Goal: Use online tool/utility: Utilize a website feature to perform a specific function

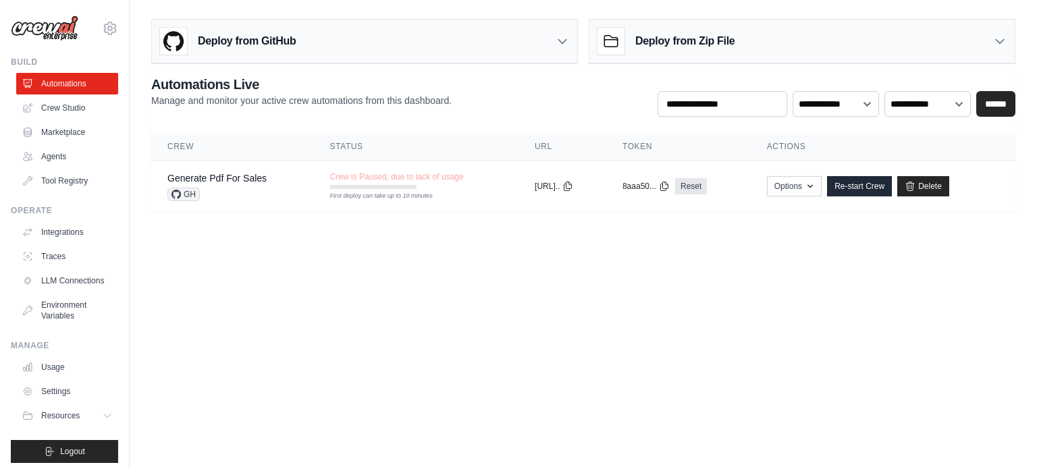
scroll to position [15, 0]
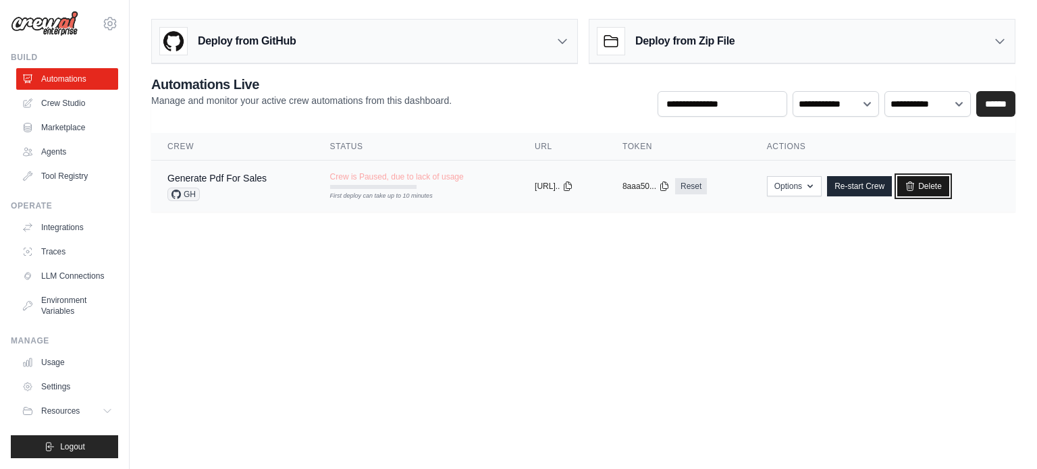
click at [914, 183] on icon at bounding box center [910, 186] width 7 height 9
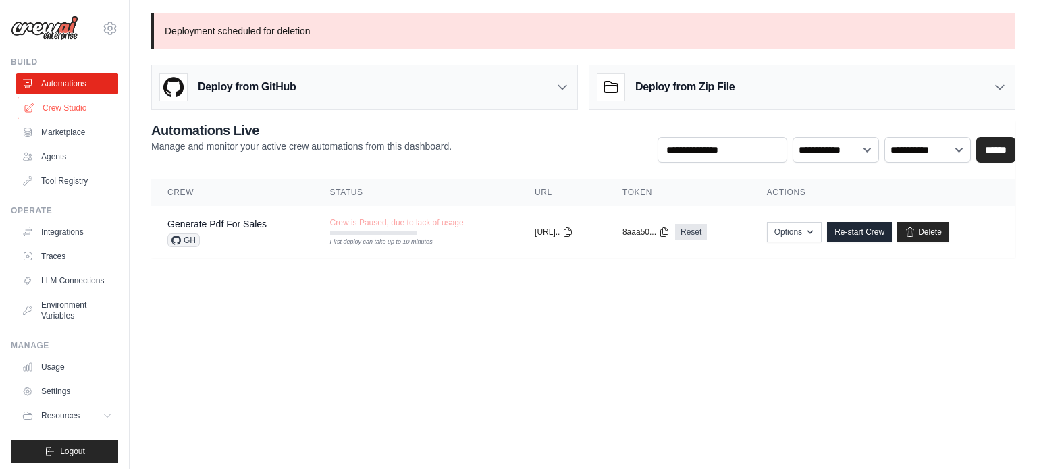
click at [57, 110] on link "Crew Studio" at bounding box center [69, 108] width 102 height 22
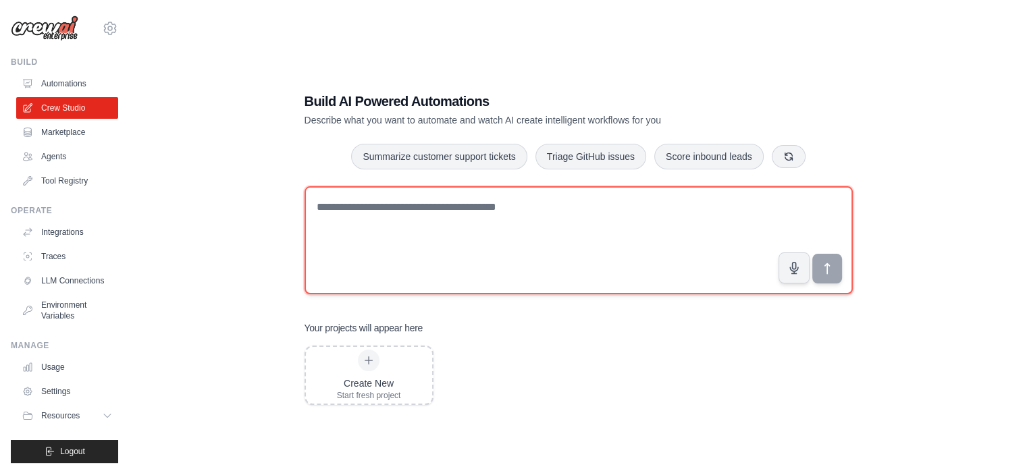
click at [383, 210] on textarea at bounding box center [578, 240] width 548 height 108
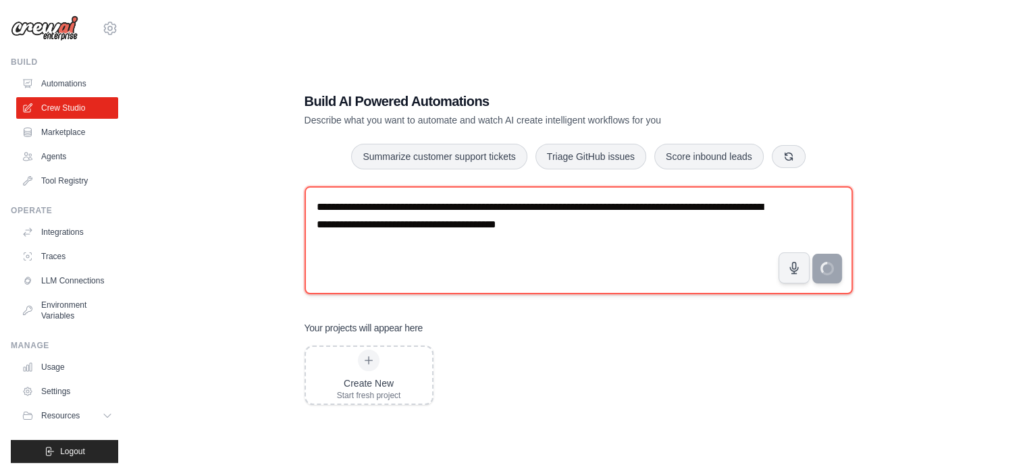
type textarea "**********"
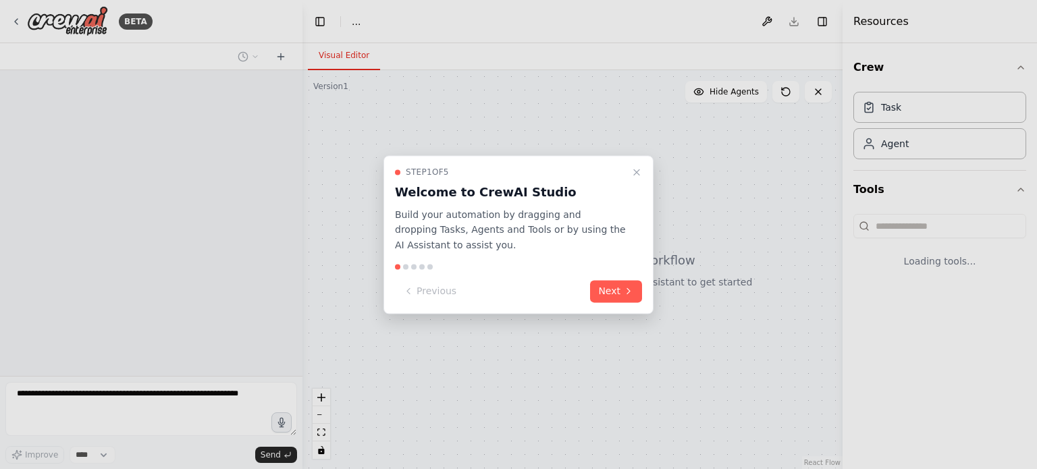
select select "****"
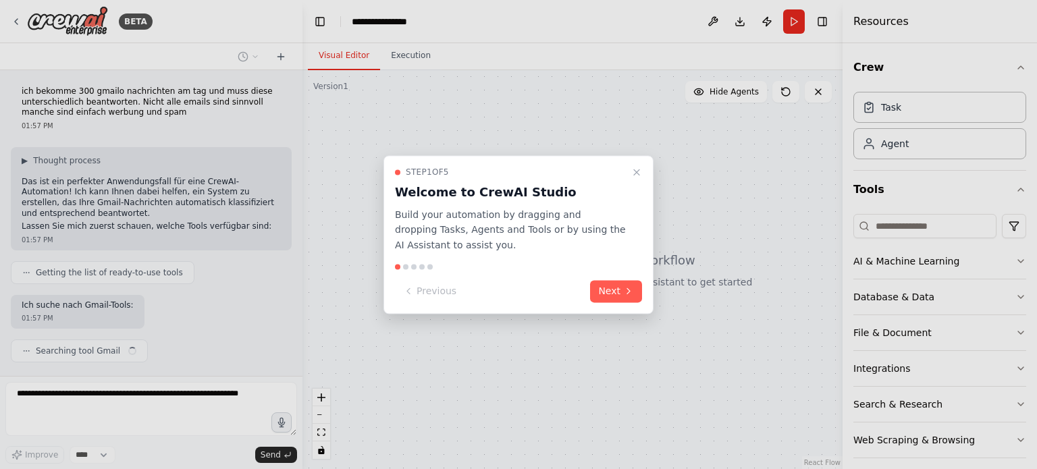
scroll to position [20, 0]
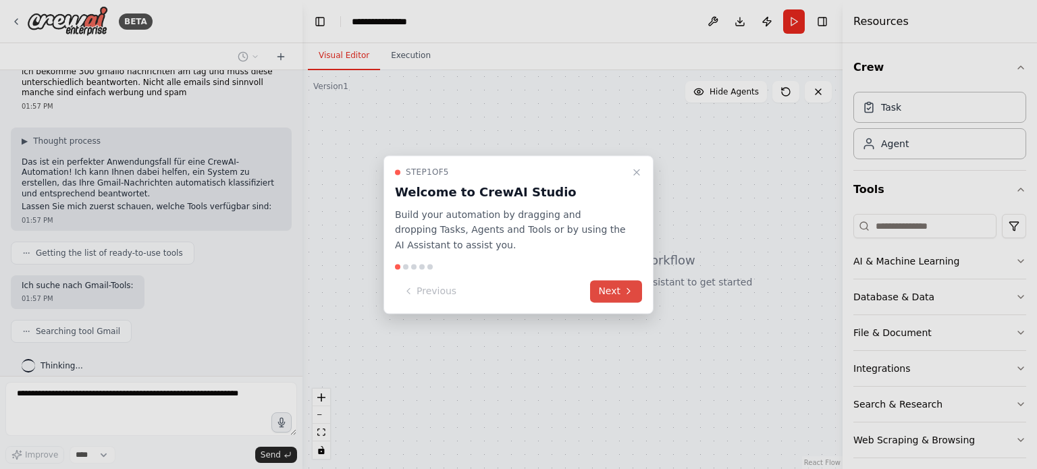
click at [614, 286] on button "Next" at bounding box center [616, 291] width 52 height 22
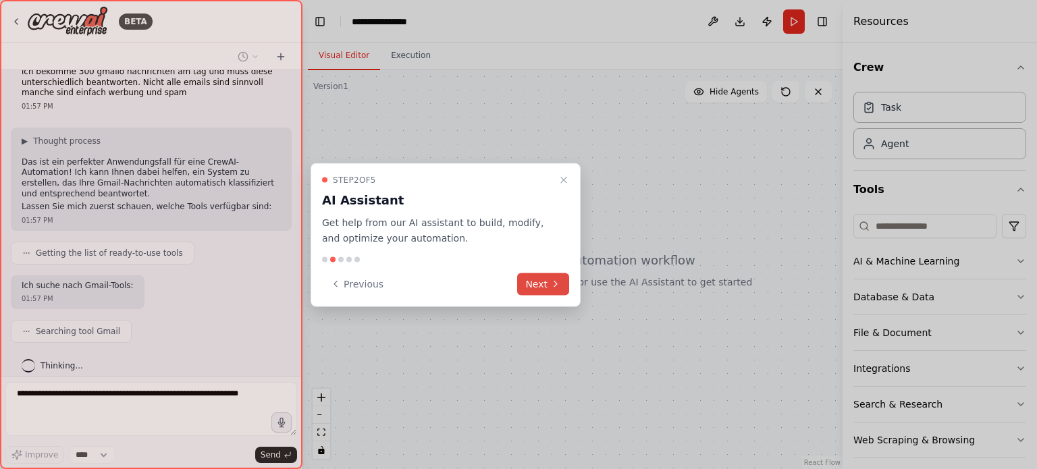
click at [562, 284] on button "Next" at bounding box center [543, 284] width 52 height 22
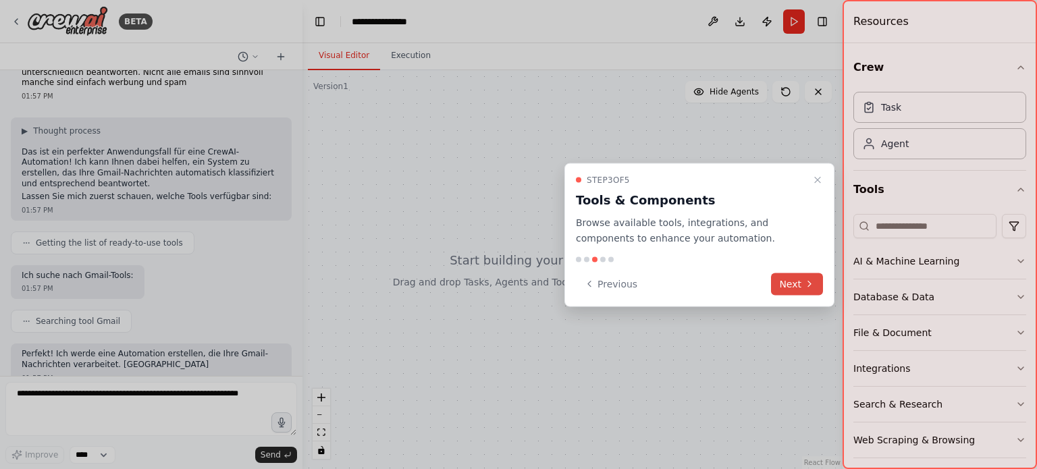
scroll to position [119, 0]
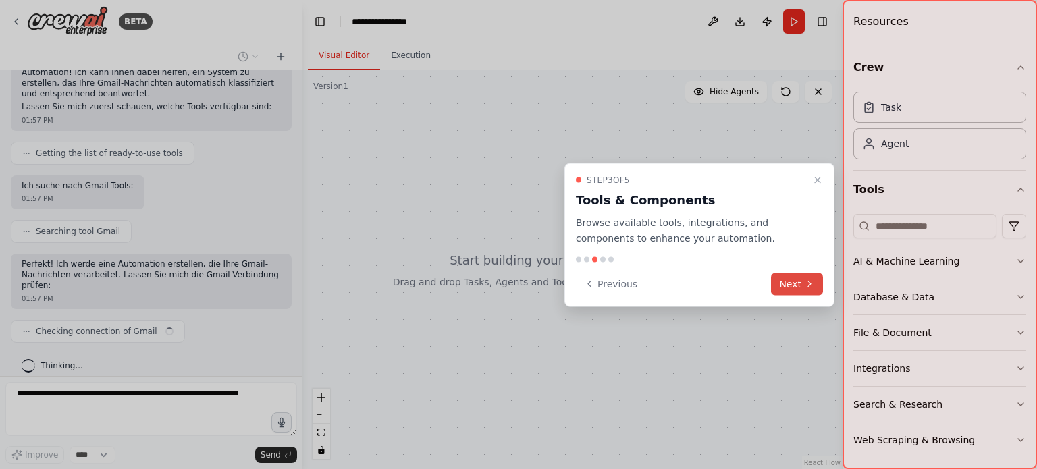
click at [799, 284] on button "Next" at bounding box center [797, 284] width 52 height 22
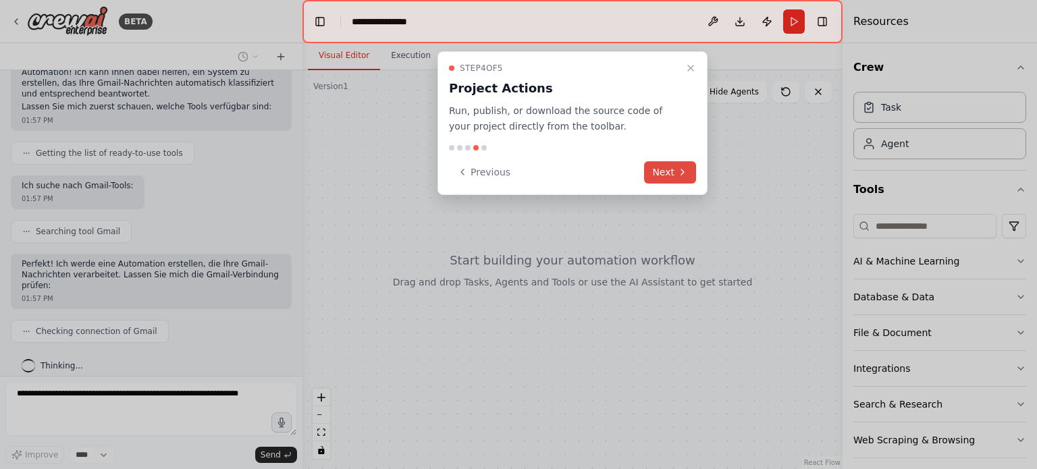
click at [676, 172] on button "Next" at bounding box center [670, 172] width 52 height 22
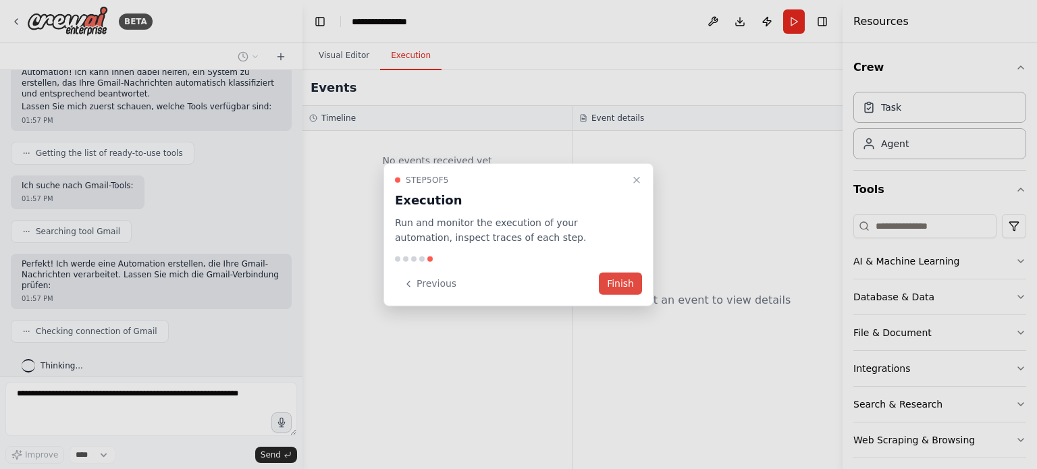
click at [622, 288] on button "Finish" at bounding box center [620, 284] width 43 height 22
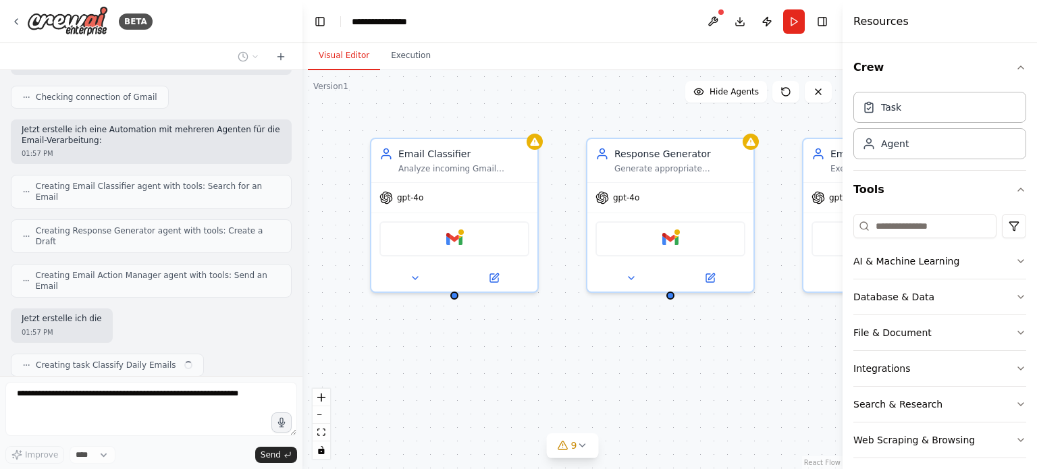
scroll to position [354, 0]
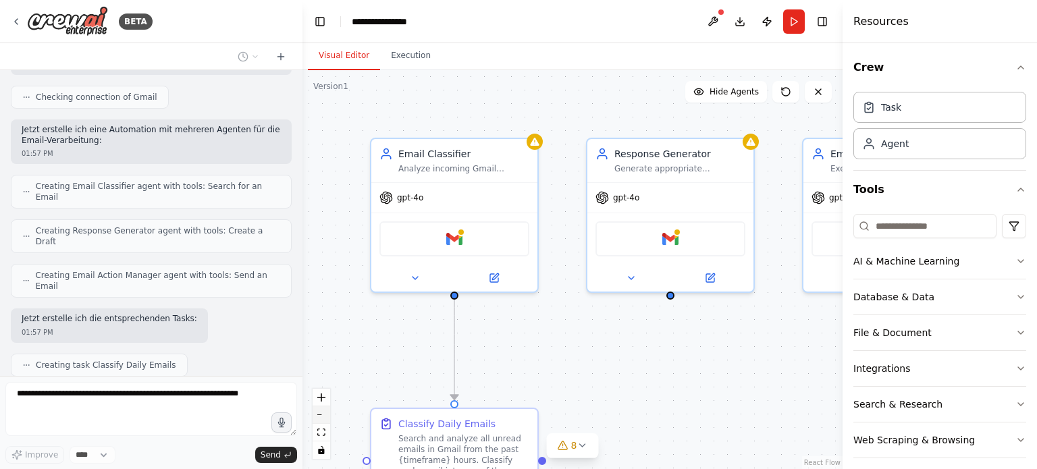
click at [319, 417] on button "zoom out" at bounding box center [322, 415] width 18 height 18
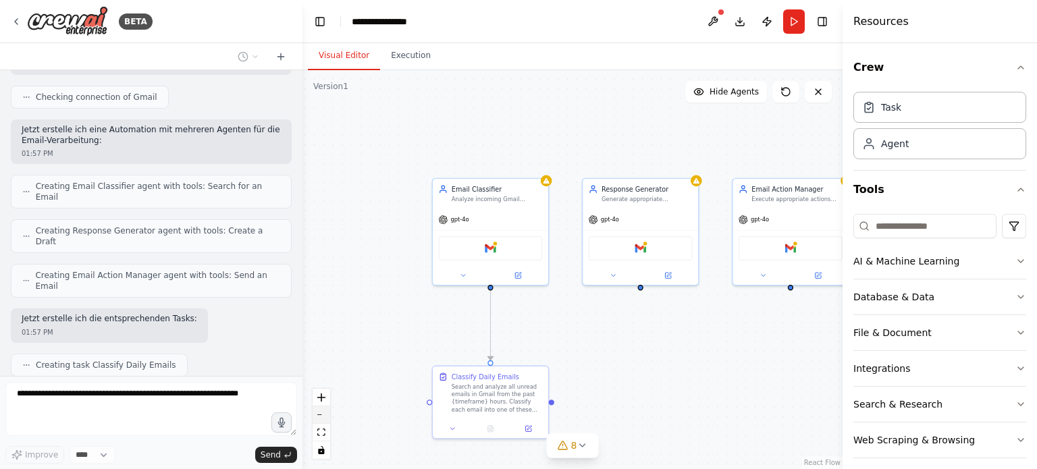
click at [319, 417] on button "zoom out" at bounding box center [322, 415] width 18 height 18
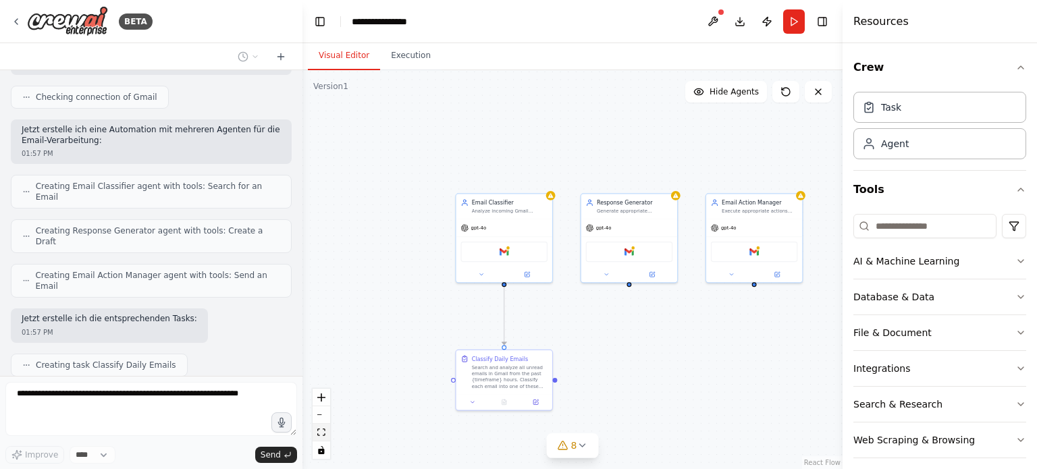
click at [323, 434] on icon "fit view" at bounding box center [321, 432] width 8 height 7
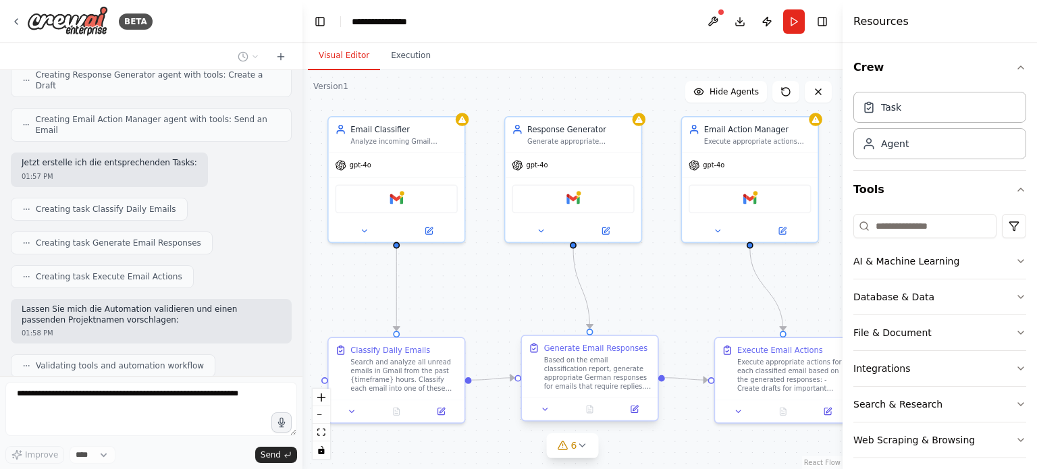
scroll to position [543, 0]
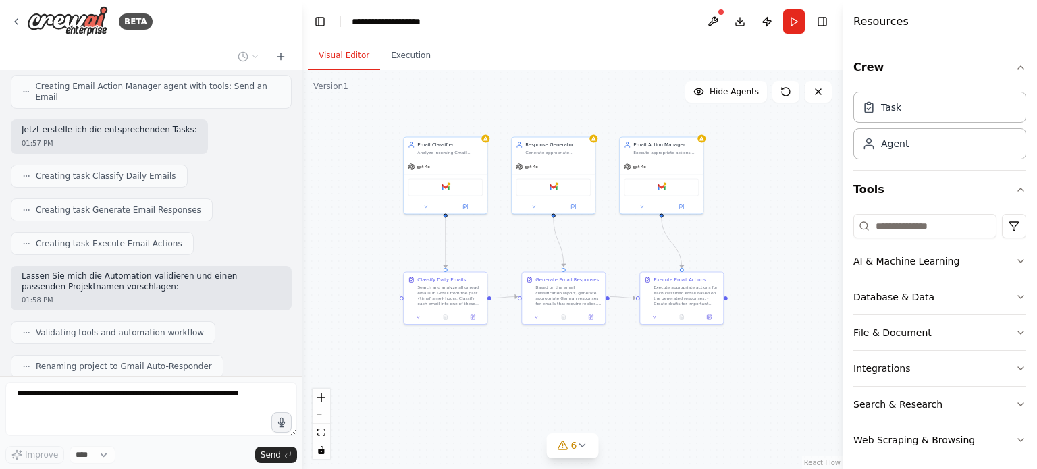
drag, startPoint x: 793, startPoint y: 292, endPoint x: 752, endPoint y: 239, distance: 67.0
click at [577, 441] on div "BETA ich bekomme 300 gmailo nachrichten am tag und muss diese unterschiedlich b…" at bounding box center [518, 234] width 1037 height 469
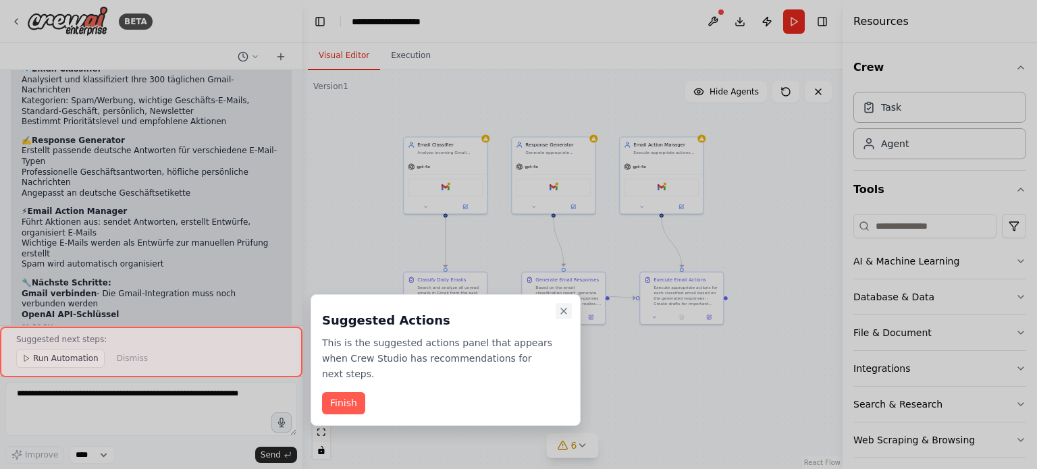
click at [562, 315] on icon "Close walkthrough" at bounding box center [563, 311] width 11 height 11
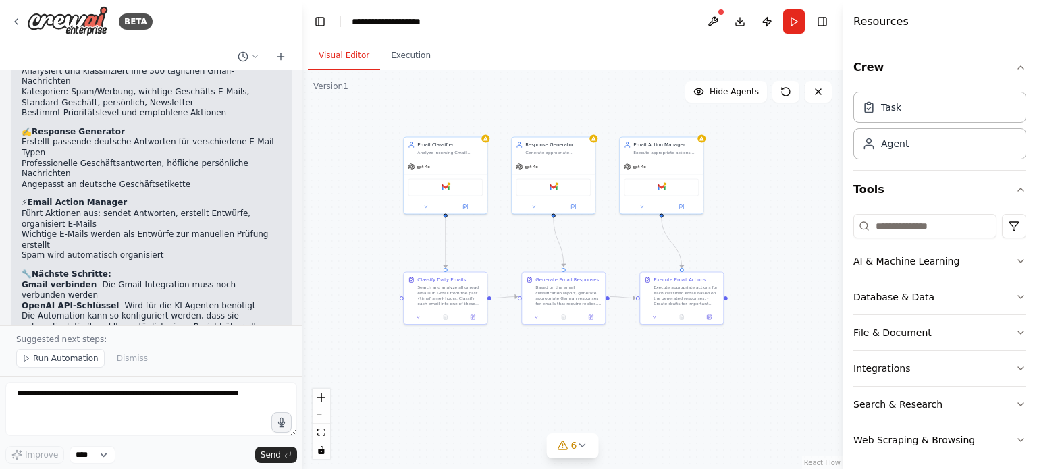
scroll to position [938, 0]
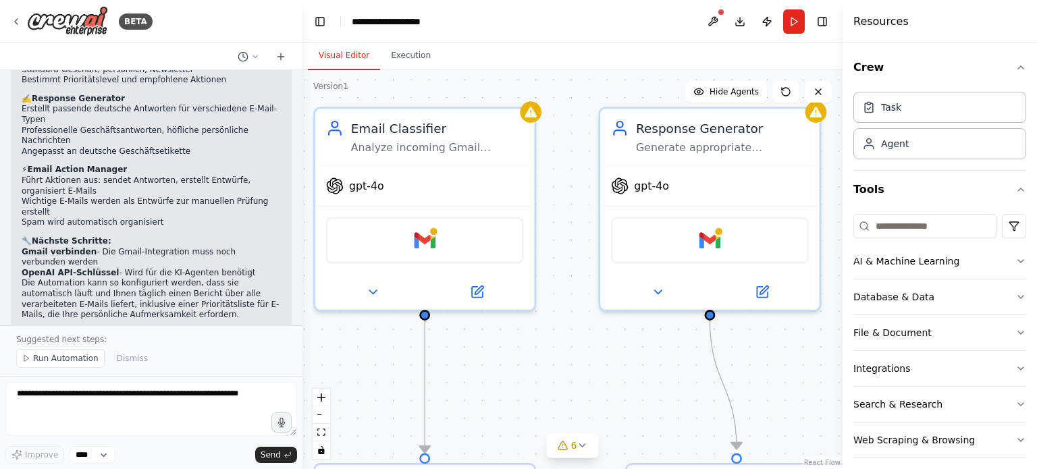
drag, startPoint x: 405, startPoint y: 221, endPoint x: 317, endPoint y: 333, distance: 142.9
click at [437, 236] on div "Gmail" at bounding box center [425, 237] width 198 height 47
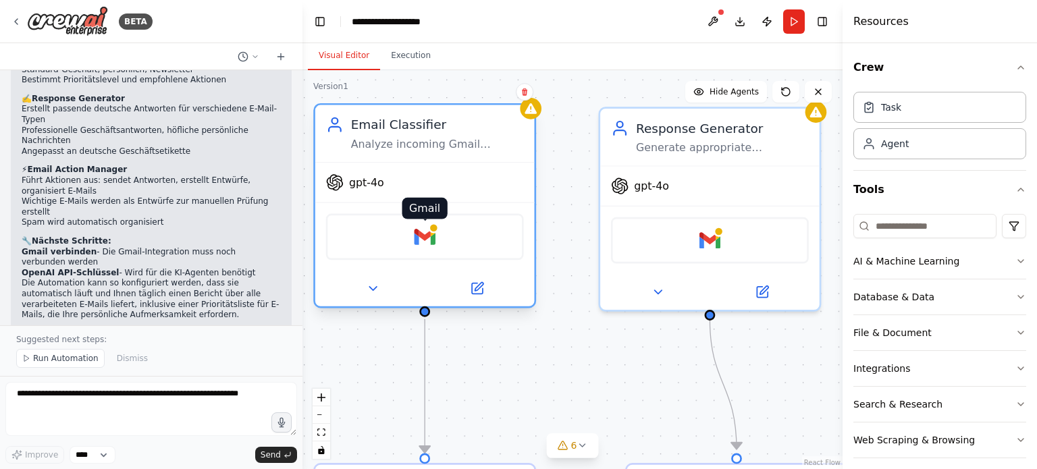
click at [430, 230] on div at bounding box center [433, 228] width 11 height 11
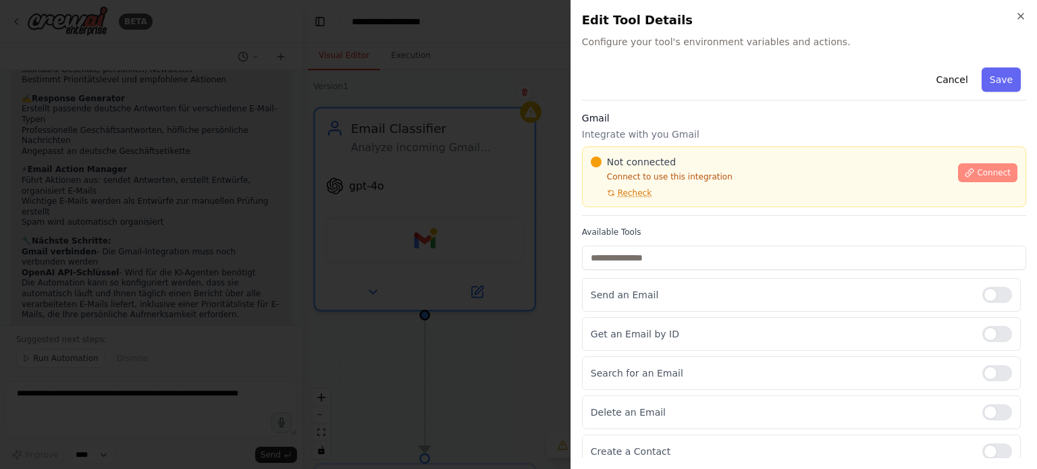
click at [968, 171] on button "Connect" at bounding box center [987, 172] width 59 height 19
click at [395, 186] on div at bounding box center [518, 234] width 1037 height 469
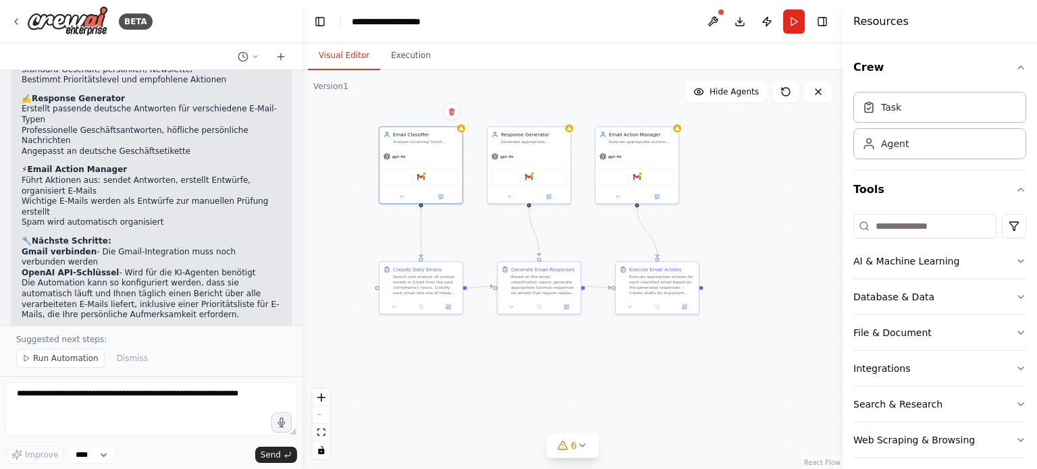
drag, startPoint x: 810, startPoint y: 246, endPoint x: 713, endPoint y: 182, distance: 116.5
click at [677, 280] on div "Execute appropriate actions for each classified email based on the generated re…" at bounding box center [668, 284] width 65 height 22
drag, startPoint x: 651, startPoint y: 155, endPoint x: 678, endPoint y: 158, distance: 26.5
click at [678, 158] on div "gpt-4o" at bounding box center [663, 162] width 83 height 15
drag, startPoint x: 558, startPoint y: 155, endPoint x: 564, endPoint y: 161, distance: 9.1
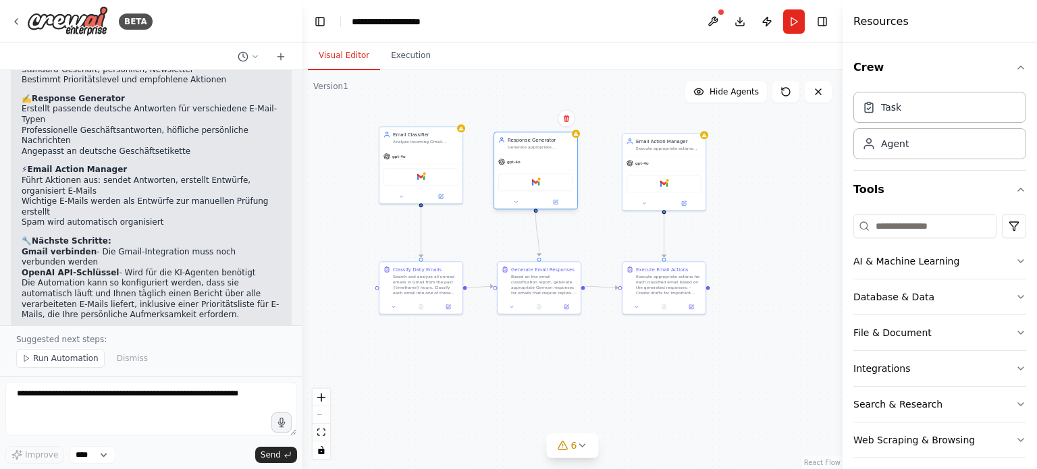
click at [566, 161] on div "gpt-4o" at bounding box center [535, 162] width 83 height 15
click at [445, 163] on div "Gmail" at bounding box center [420, 176] width 83 height 26
drag, startPoint x: 568, startPoint y: 272, endPoint x: 565, endPoint y: 279, distance: 7.3
click at [565, 279] on div "Based on the email classification report, generate appropriate German responses…" at bounding box center [540, 290] width 65 height 22
